Goal: Task Accomplishment & Management: Use online tool/utility

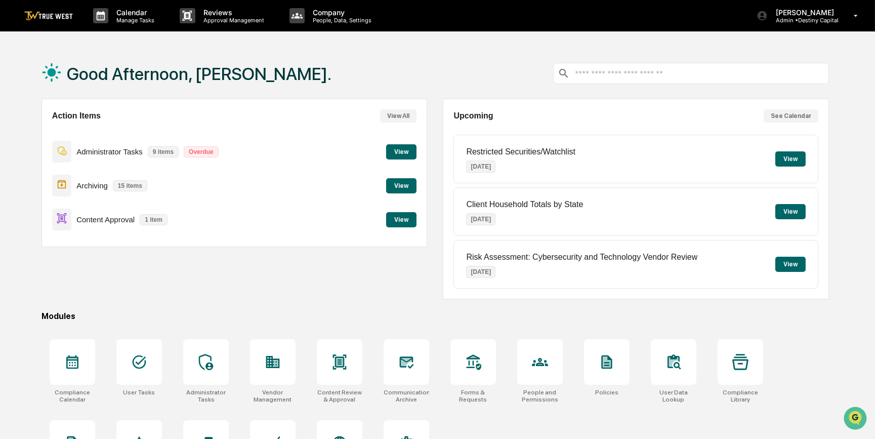
click at [401, 220] on button "View" at bounding box center [401, 219] width 30 height 15
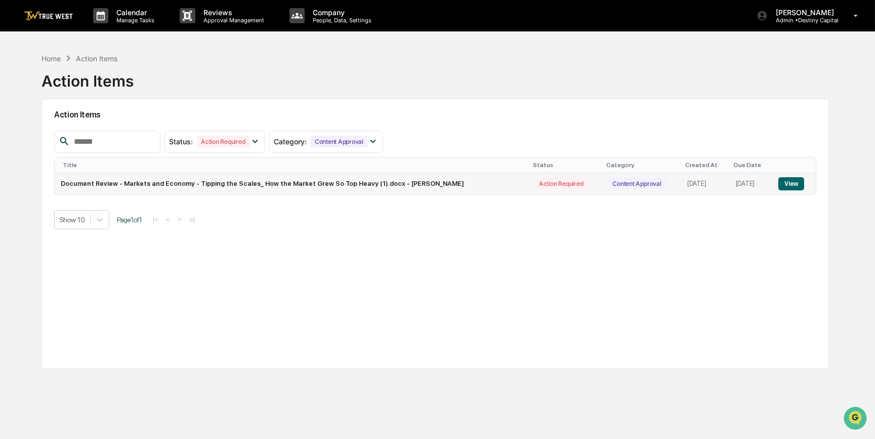
click at [796, 186] on button "View" at bounding box center [792, 183] width 26 height 13
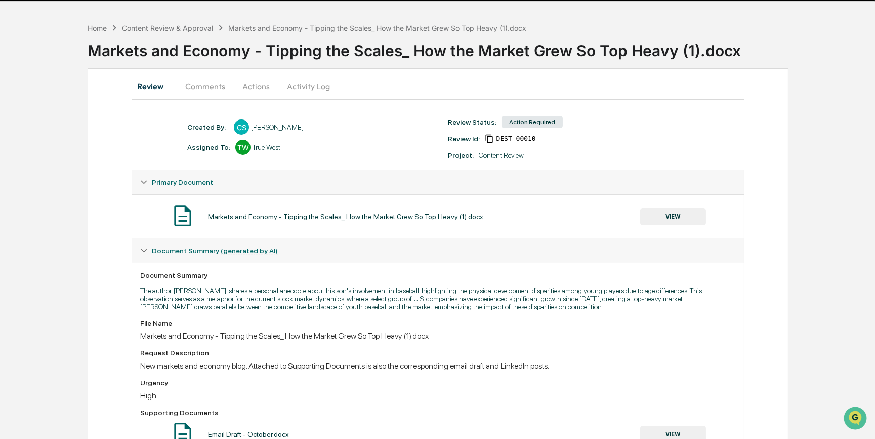
scroll to position [9, 0]
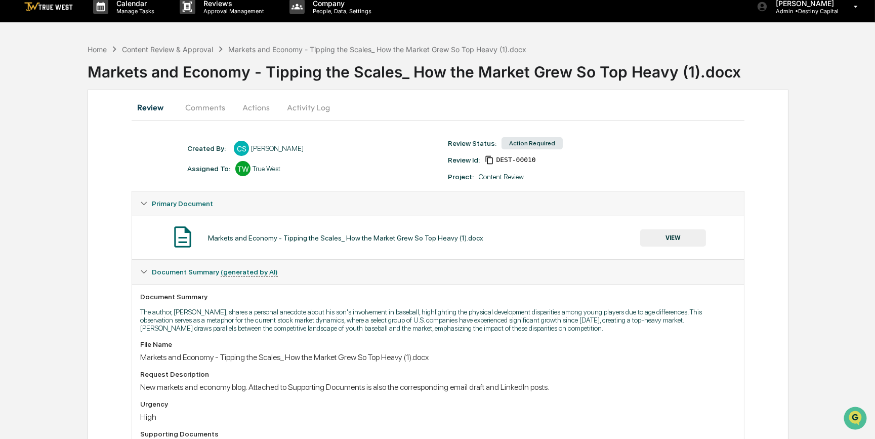
click at [681, 237] on button "VIEW" at bounding box center [674, 237] width 66 height 17
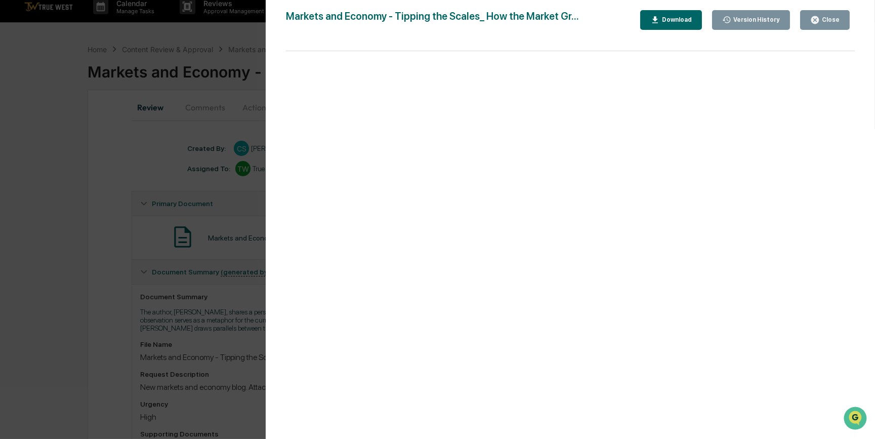
click at [681, 22] on div "Download" at bounding box center [676, 19] width 32 height 7
drag, startPoint x: 107, startPoint y: 210, endPoint x: 103, endPoint y: 193, distance: 17.2
click at [107, 210] on div "Version History 10/13/2025, 05:02 PM Charissa Stober Markets and Economy - Tipp…" at bounding box center [437, 219] width 875 height 439
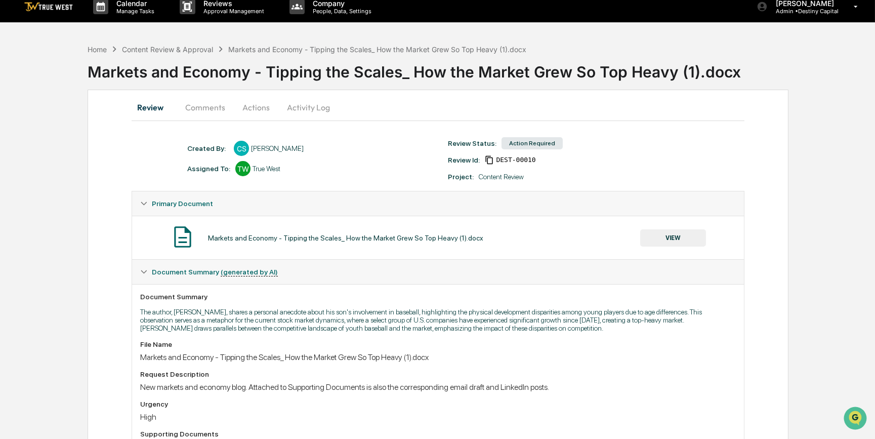
click at [216, 111] on button "Comments" at bounding box center [205, 107] width 56 height 24
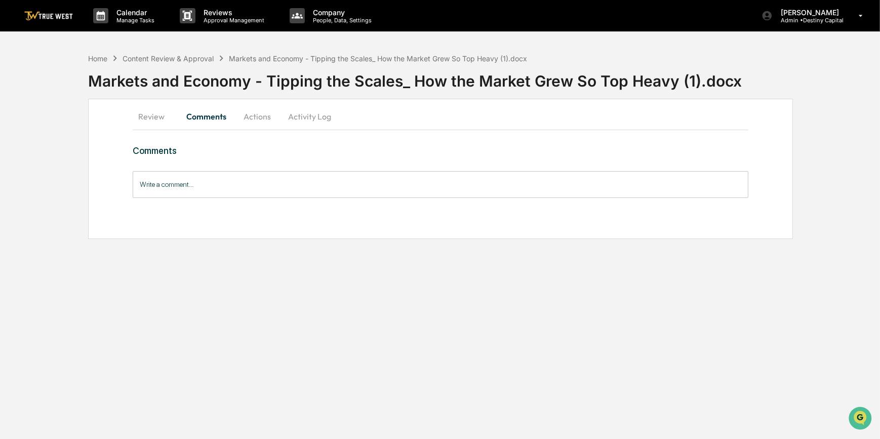
click at [162, 114] on button "Review" at bounding box center [156, 116] width 46 height 24
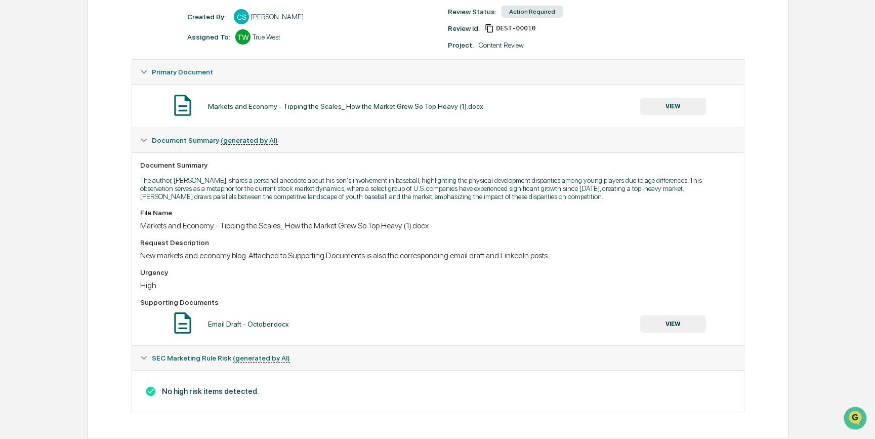
scroll to position [147, 0]
click at [325, 60] on div "Primary Document" at bounding box center [438, 72] width 612 height 24
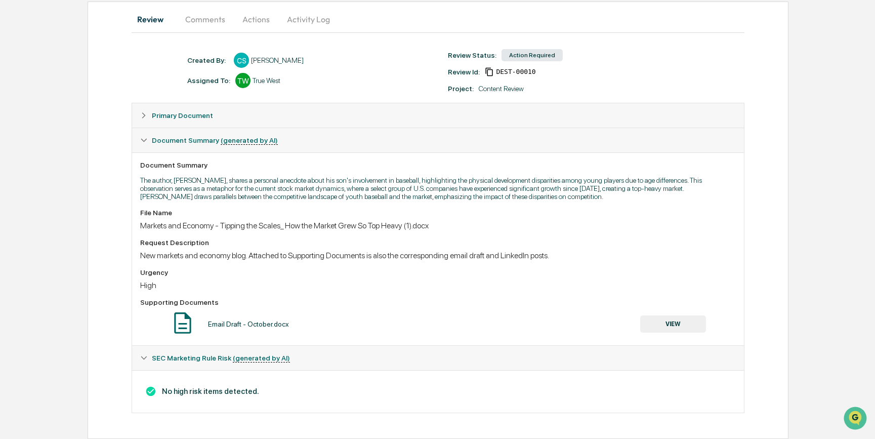
scroll to position [0, 0]
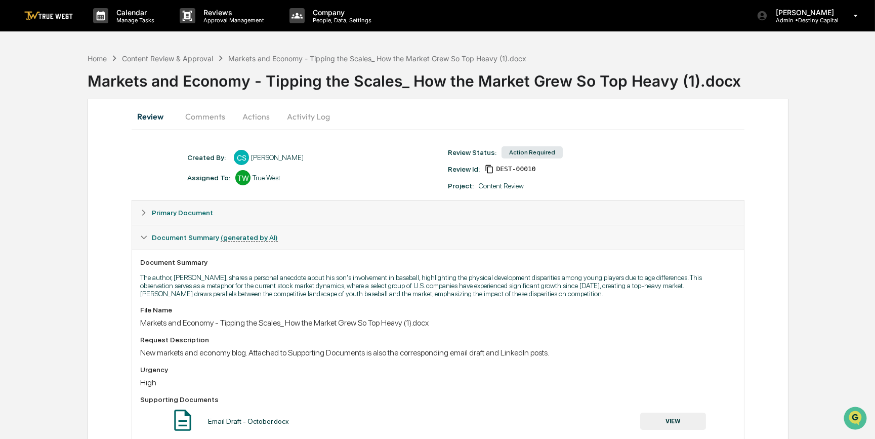
click at [258, 120] on button "Actions" at bounding box center [256, 116] width 46 height 24
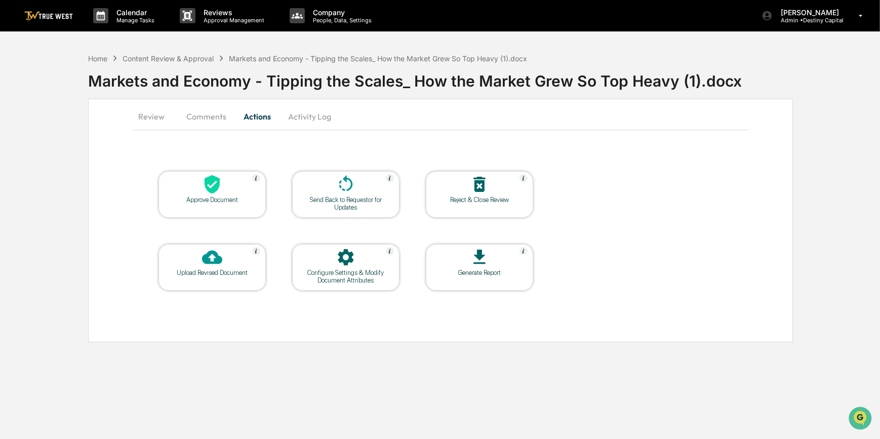
click at [242, 207] on div "Approve Document" at bounding box center [211, 194] width 107 height 47
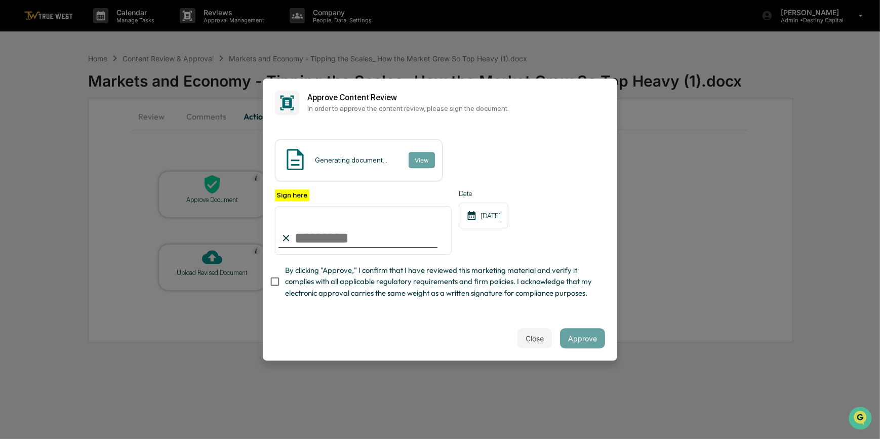
click at [324, 228] on input "Sign here" at bounding box center [363, 230] width 177 height 49
type input "*********"
click at [421, 152] on button "View" at bounding box center [421, 160] width 26 height 16
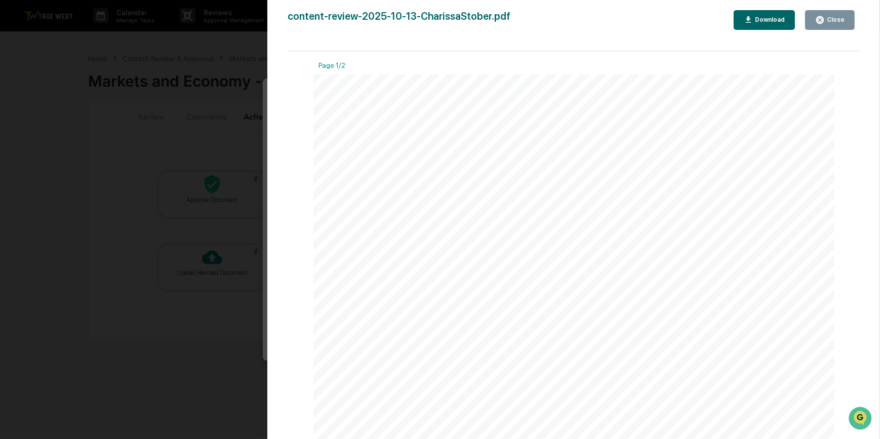
click at [218, 128] on div "Version History 10/13/2025, 09:00 PM Carliss Marshall content-review-2025-10-13…" at bounding box center [440, 219] width 880 height 439
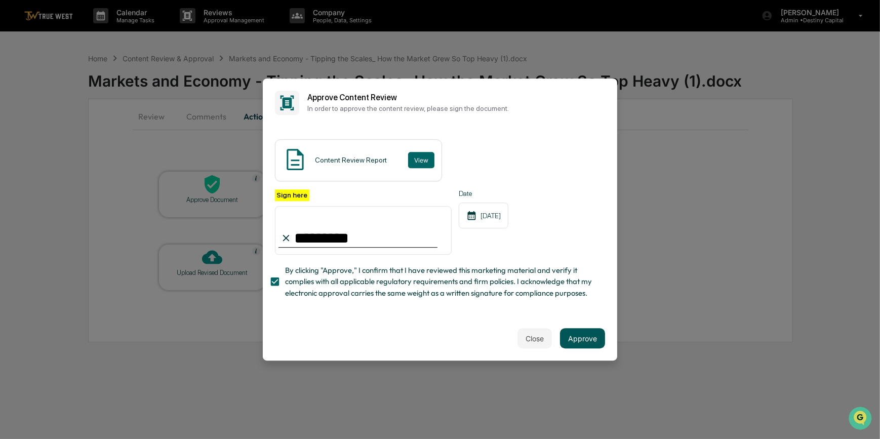
click at [595, 348] on button "Approve" at bounding box center [582, 338] width 45 height 20
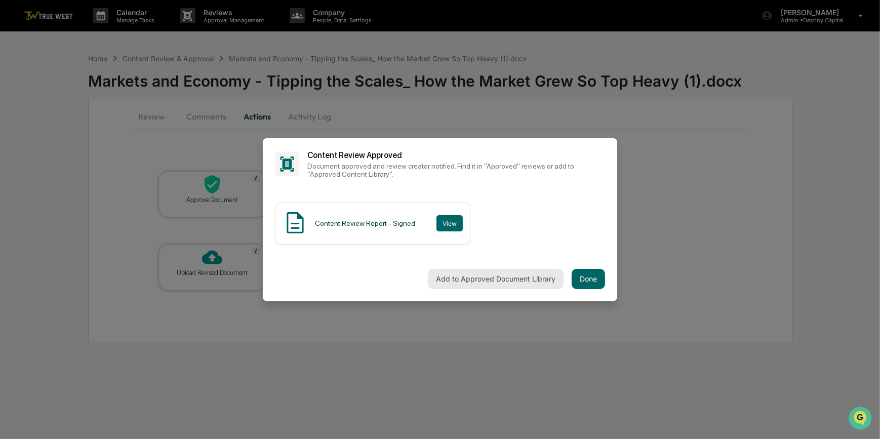
click at [486, 278] on button "Add to Approved Document Library" at bounding box center [496, 279] width 136 height 20
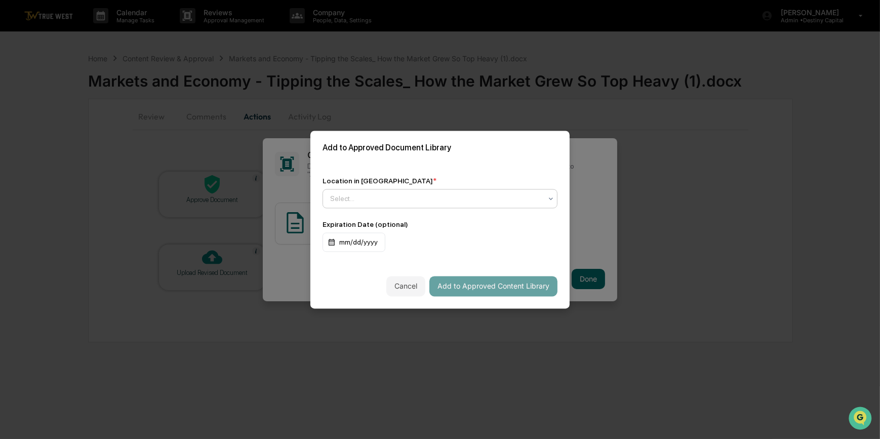
click at [397, 202] on div "Select..." at bounding box center [436, 198] width 222 height 14
click at [400, 219] on div "Approved Content Library" at bounding box center [437, 220] width 229 height 20
click at [479, 284] on button "Add to Approved Content Library" at bounding box center [493, 286] width 128 height 20
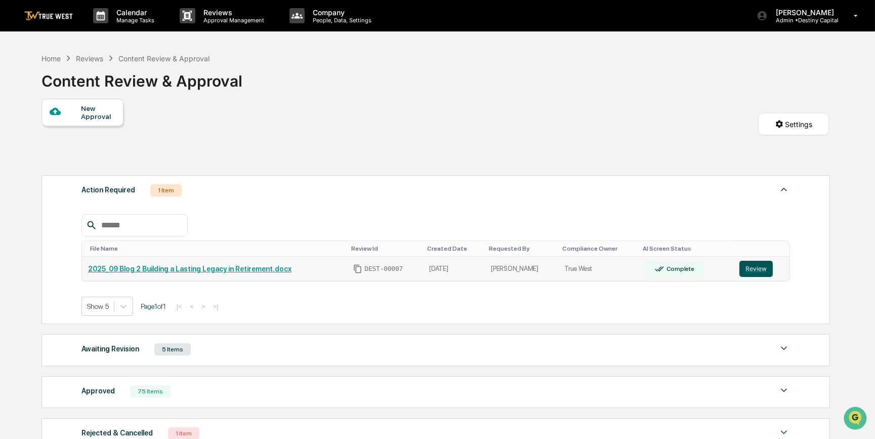
click at [754, 273] on button "Review" at bounding box center [756, 269] width 33 height 16
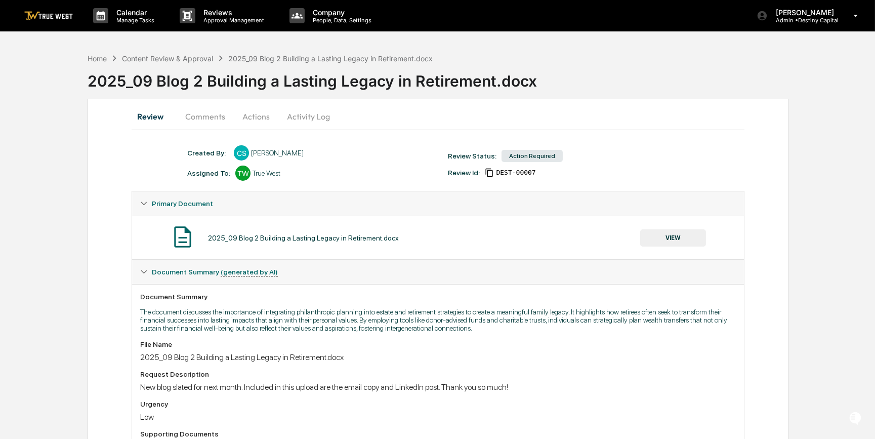
click at [211, 111] on button "Comments" at bounding box center [205, 116] width 56 height 24
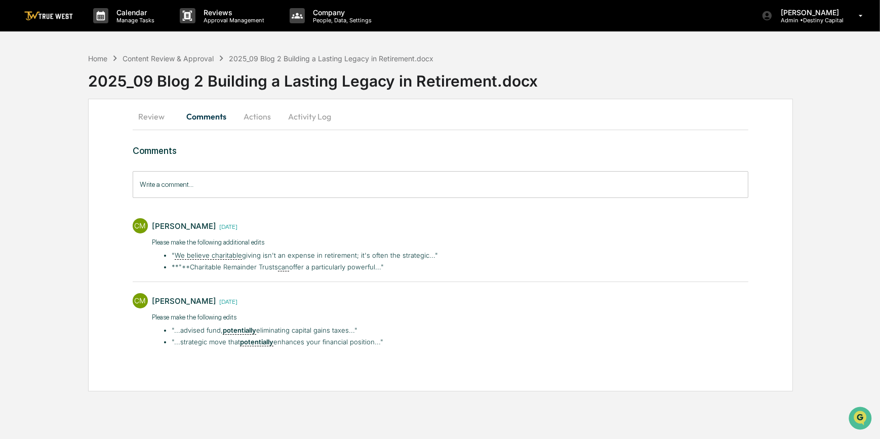
click at [165, 130] on hr at bounding box center [441, 130] width 616 height 1
click at [158, 117] on button "Review" at bounding box center [156, 116] width 46 height 24
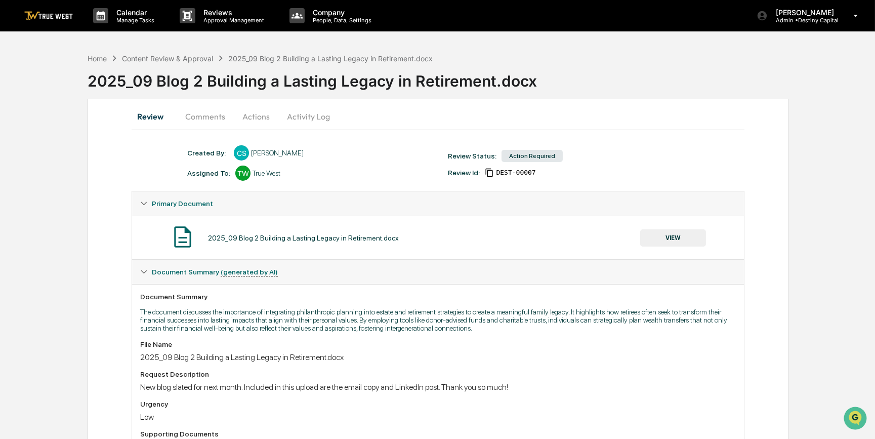
click at [688, 236] on button "VIEW" at bounding box center [674, 237] width 66 height 17
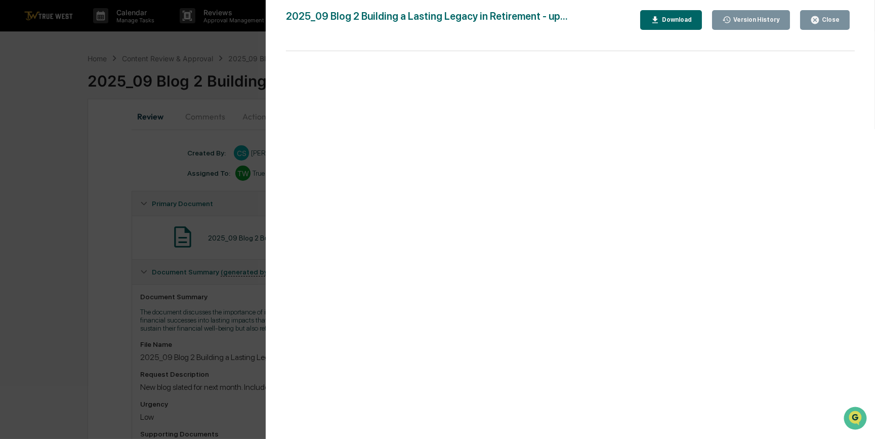
drag, startPoint x: 108, startPoint y: 305, endPoint x: 106, endPoint y: 295, distance: 9.8
click at [108, 304] on div "Version History [DATE] 04:20 PM [PERSON_NAME] [DATE] 03:39 PM [PERSON_NAME] [DA…" at bounding box center [437, 219] width 875 height 439
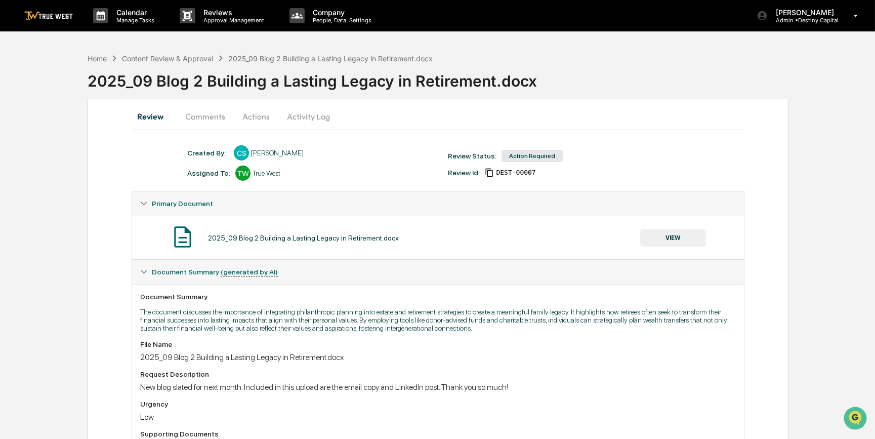
click at [192, 117] on button "Comments" at bounding box center [205, 116] width 56 height 24
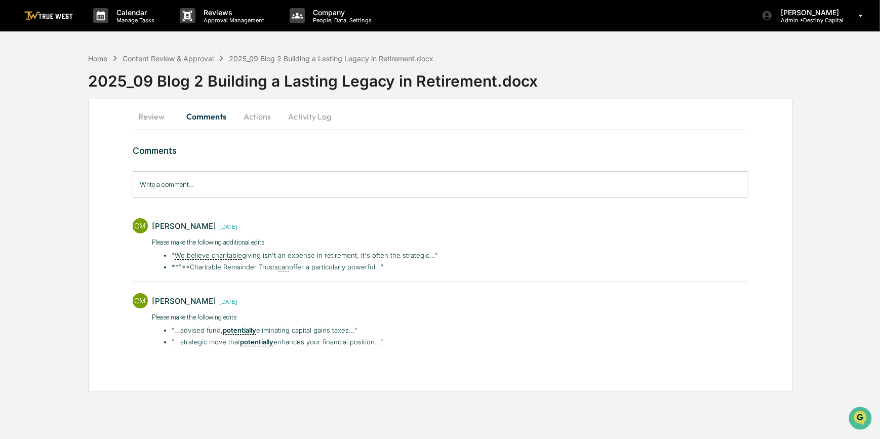
click at [142, 117] on button "Review" at bounding box center [156, 116] width 46 height 24
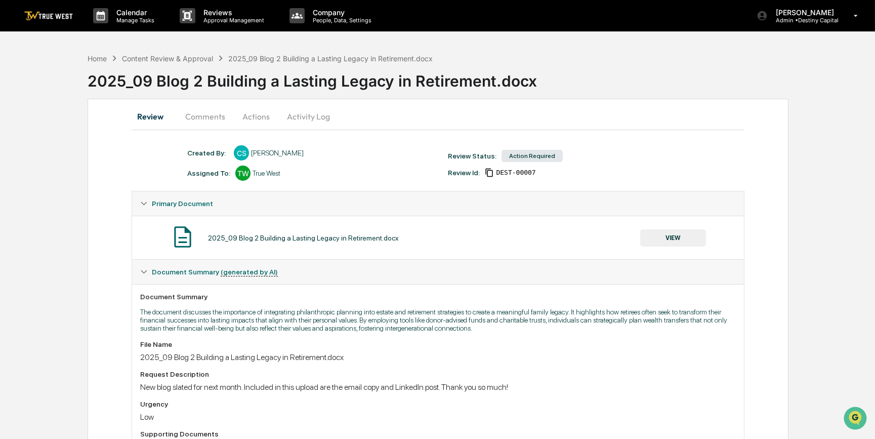
click at [677, 236] on button "VIEW" at bounding box center [674, 237] width 66 height 17
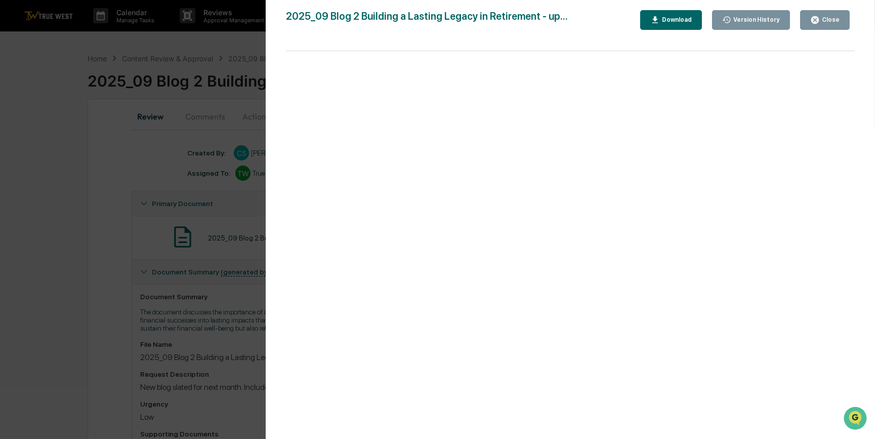
click at [678, 25] on button "Download" at bounding box center [672, 20] width 62 height 20
drag, startPoint x: 110, startPoint y: 251, endPoint x: 111, endPoint y: 228, distance: 22.8
click at [110, 251] on div "Version History [DATE] 04:20 PM [PERSON_NAME] [DATE] 03:39 PM [PERSON_NAME] [DA…" at bounding box center [437, 219] width 875 height 439
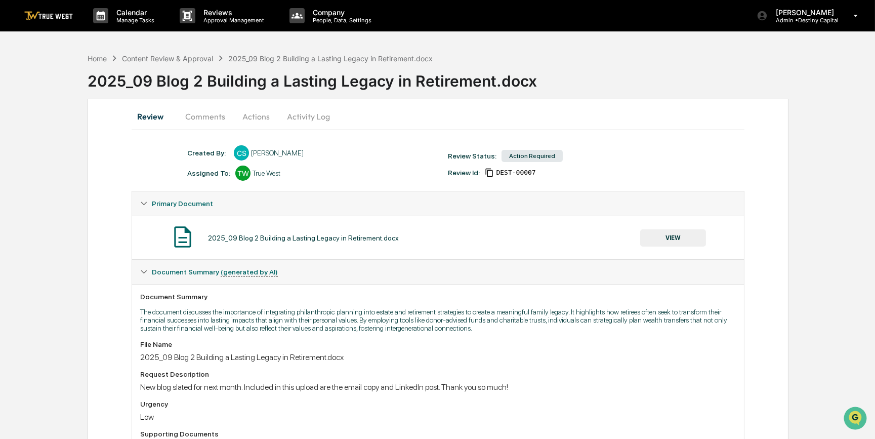
click at [211, 127] on button "Comments" at bounding box center [205, 116] width 56 height 24
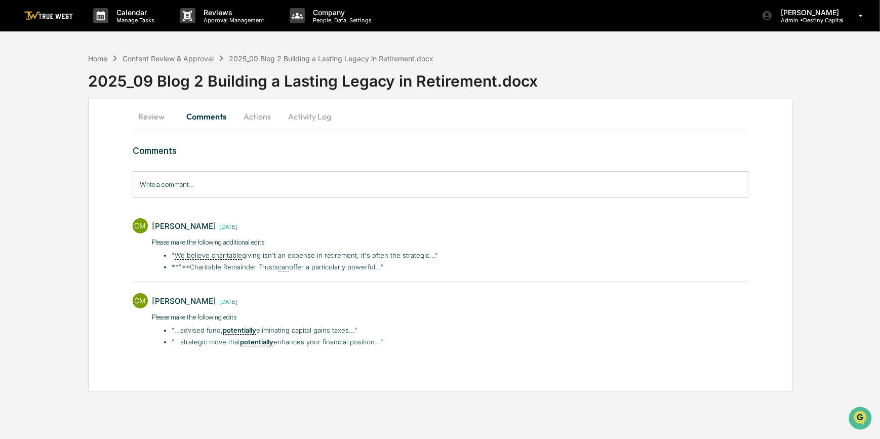
click at [257, 114] on button "Actions" at bounding box center [257, 116] width 46 height 24
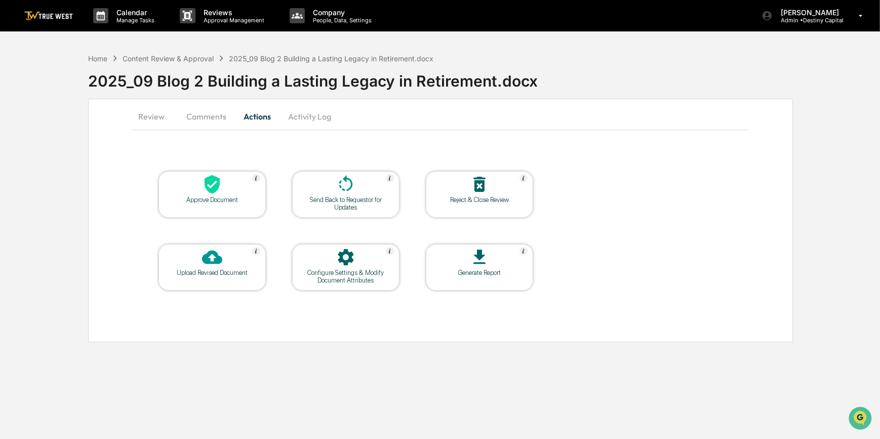
click at [220, 194] on icon at bounding box center [212, 184] width 20 height 20
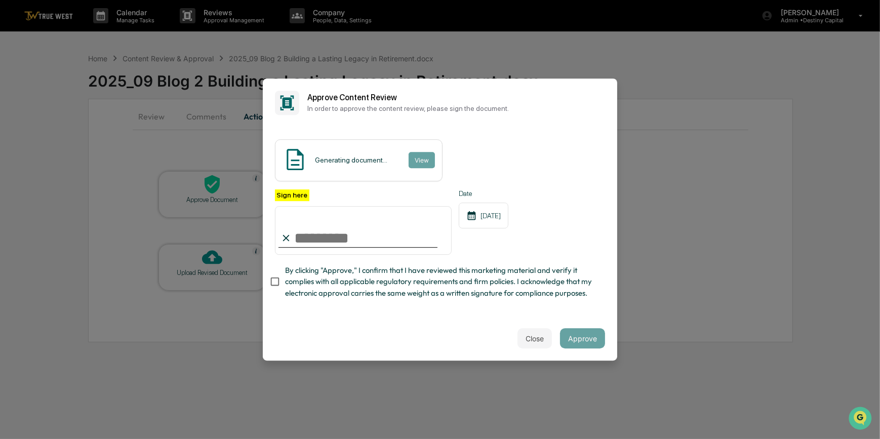
click at [324, 233] on input "Sign here" at bounding box center [363, 230] width 177 height 49
type input "*********"
click at [404, 148] on div "Content Review Report View" at bounding box center [358, 160] width 167 height 42
click at [420, 152] on button "View" at bounding box center [421, 160] width 26 height 16
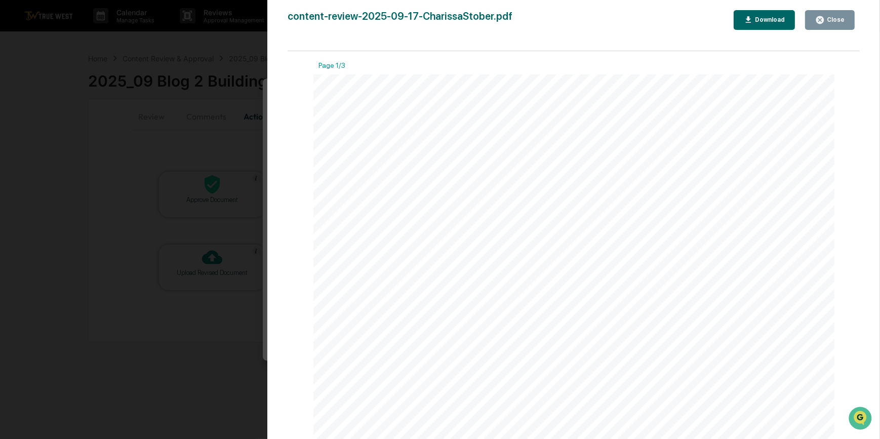
click at [226, 147] on div "Version History [DATE] 09:04 PM [PERSON_NAME] content-review-2025-09-17-Chariss…" at bounding box center [440, 219] width 880 height 439
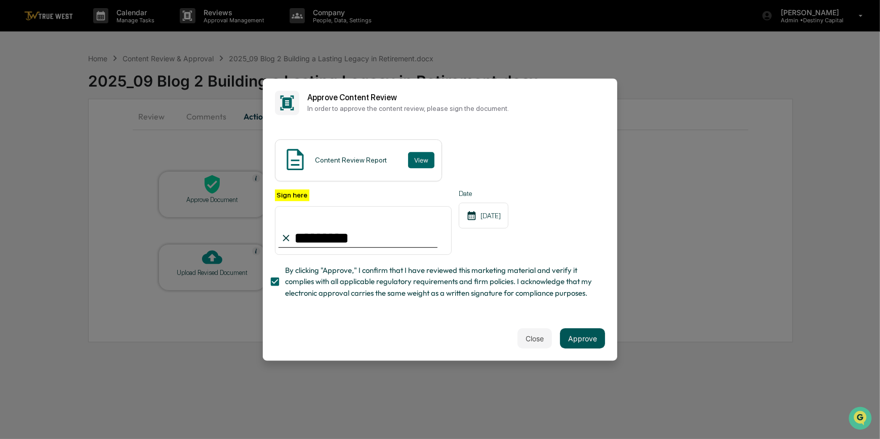
click at [579, 341] on button "Approve" at bounding box center [582, 338] width 45 height 20
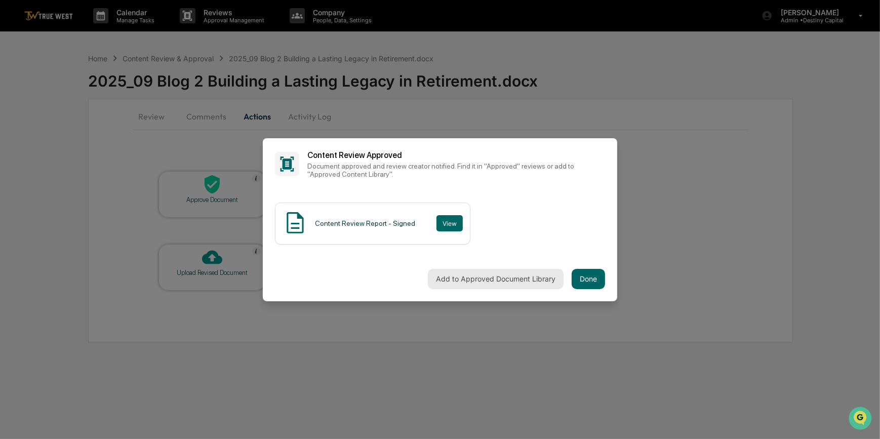
click at [493, 273] on button "Add to Approved Document Library" at bounding box center [496, 279] width 136 height 20
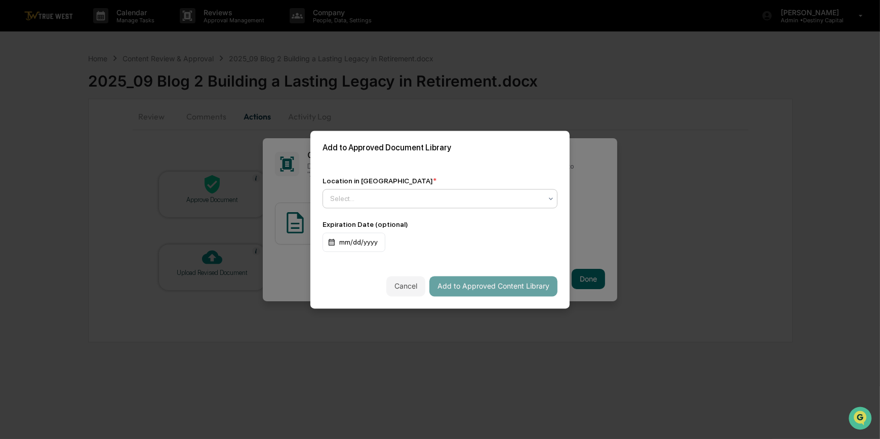
click at [363, 193] on div at bounding box center [436, 198] width 212 height 10
click at [421, 222] on div "Approved Content Library" at bounding box center [437, 220] width 229 height 20
click at [493, 282] on button "Add to Approved Content Library" at bounding box center [493, 286] width 128 height 20
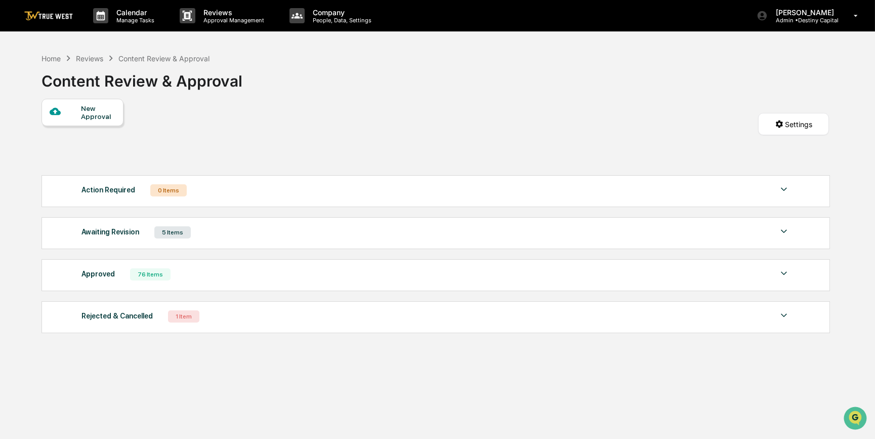
click at [54, 63] on div "Home Reviews Content Review & Approval" at bounding box center [126, 58] width 169 height 11
click at [53, 55] on div "Home" at bounding box center [51, 58] width 19 height 9
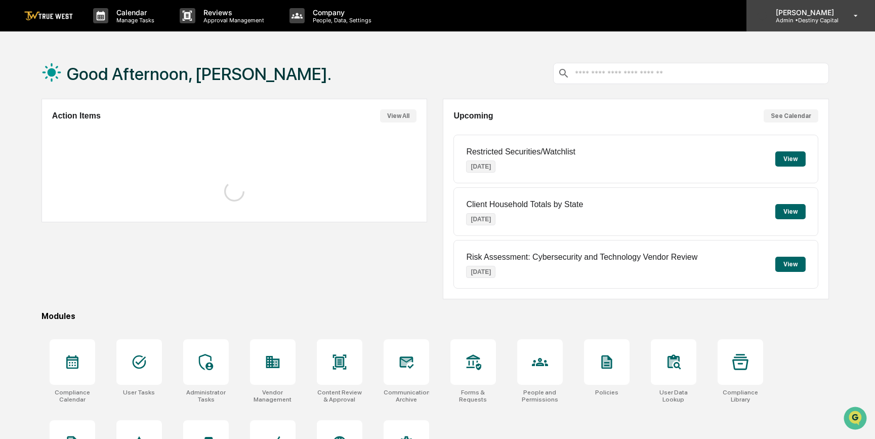
click at [797, 17] on p "Admin • Destiny Capital" at bounding box center [803, 20] width 71 height 7
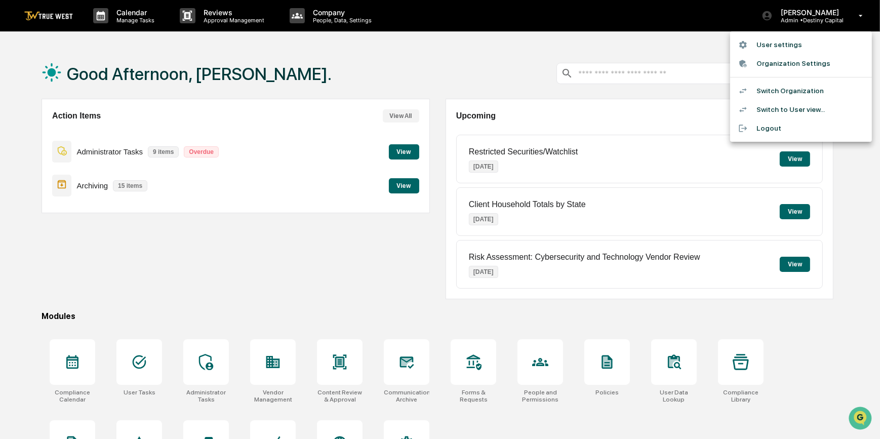
click at [757, 90] on li "Switch Organization" at bounding box center [801, 91] width 142 height 19
